Goal: Use online tool/utility: Utilize a website feature to perform a specific function

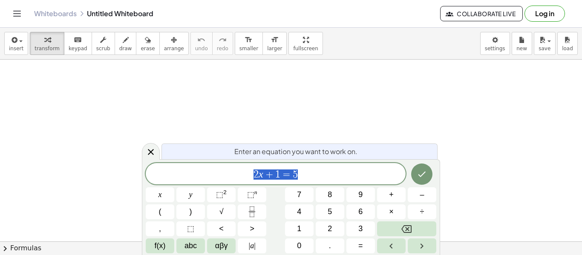
scroll to position [0, 0]
drag, startPoint x: 178, startPoint y: 101, endPoint x: 213, endPoint y: 118, distance: 38.9
click at [119, 48] on span "draw" at bounding box center [125, 49] width 13 height 6
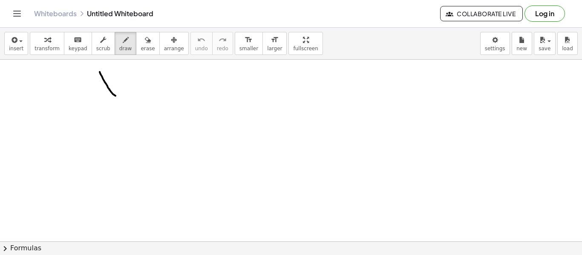
drag, startPoint x: 100, startPoint y: 72, endPoint x: 137, endPoint y: 104, distance: 48.7
click at [543, 44] on icon "button" at bounding box center [543, 40] width 8 height 10
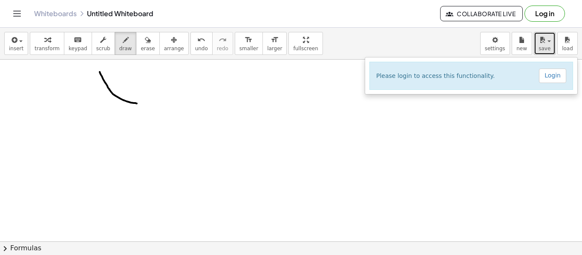
click at [549, 47] on span "save" at bounding box center [545, 49] width 12 height 6
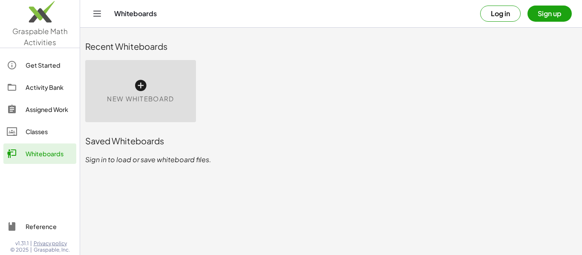
click at [140, 89] on icon at bounding box center [141, 86] width 14 height 14
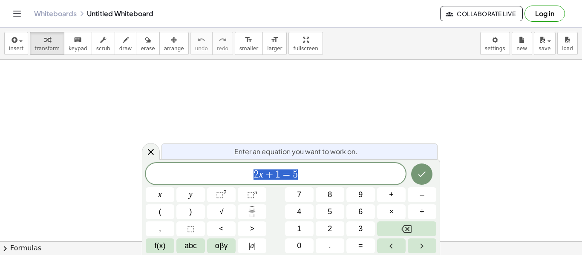
scroll to position [0, 0]
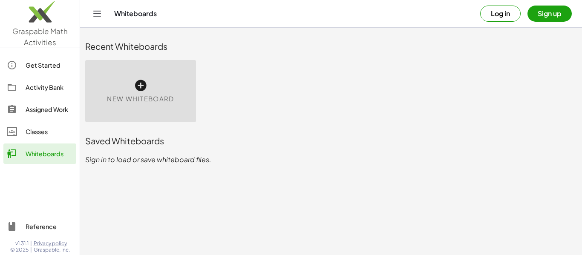
click at [43, 127] on div "Classes" at bounding box center [49, 132] width 47 height 10
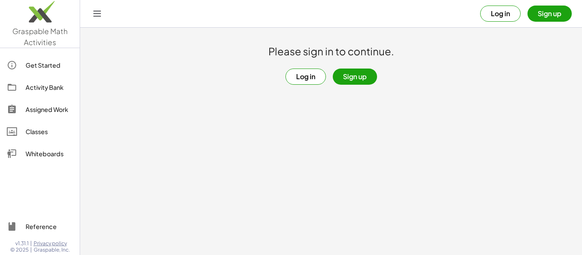
click at [48, 109] on div "Assigned Work" at bounding box center [49, 109] width 47 height 10
click at [41, 149] on div "Whiteboards" at bounding box center [49, 154] width 47 height 10
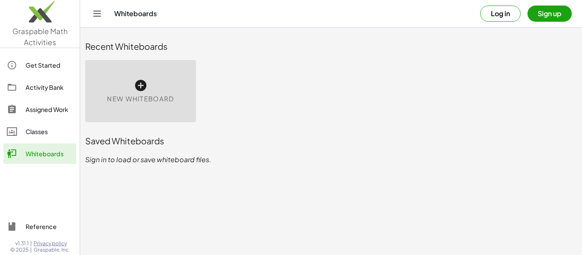
click at [96, 20] on button "Toggle navigation" at bounding box center [97, 14] width 14 height 14
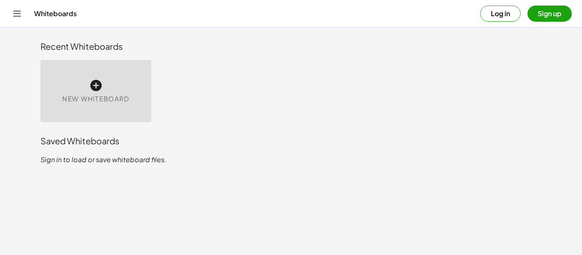
click at [93, 69] on div "New Whiteboard" at bounding box center [96, 91] width 111 height 62
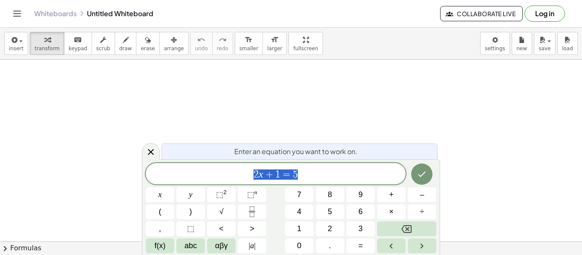
scroll to position [0, 0]
click at [456, 17] on span "Collaborate Live" at bounding box center [482, 14] width 68 height 8
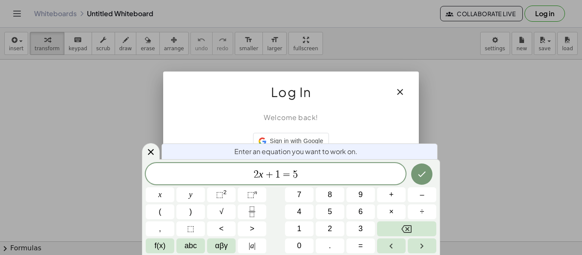
click at [402, 87] on icon "button" at bounding box center [400, 92] width 10 height 10
